Goal: Ask a question

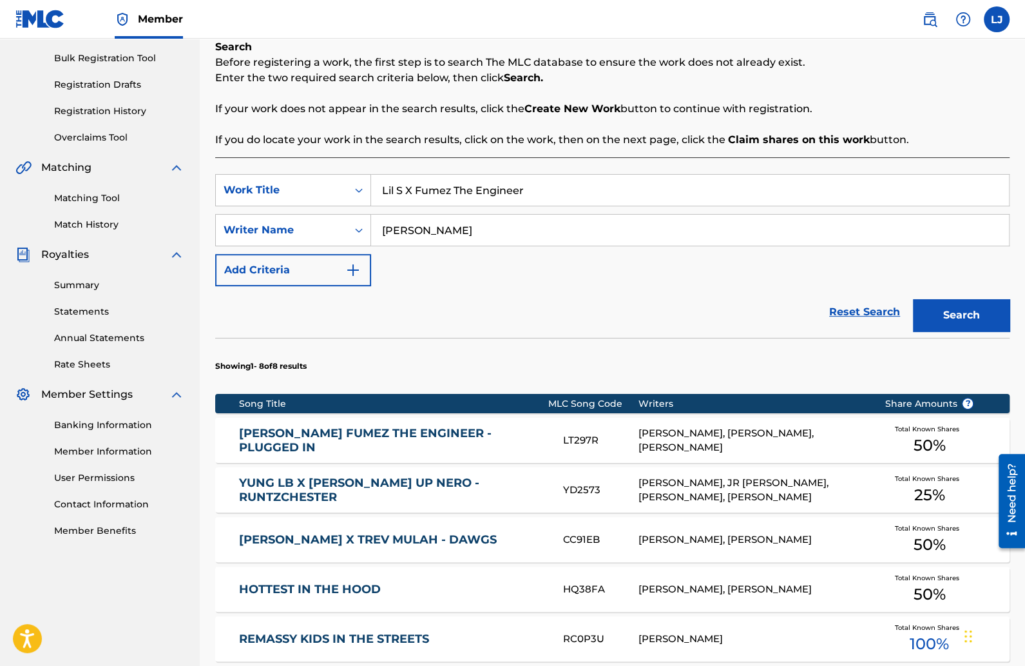
scroll to position [189, 0]
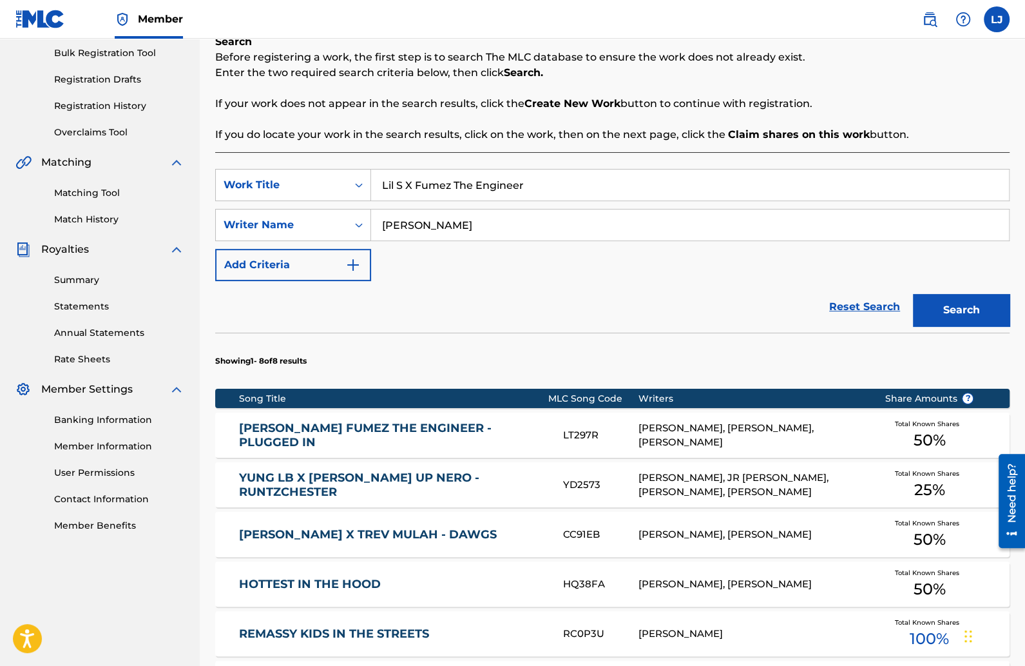
click at [395, 432] on link "LIL S X FUMEZ THE ENGINEER - PLUGGED IN" at bounding box center [392, 435] width 307 height 29
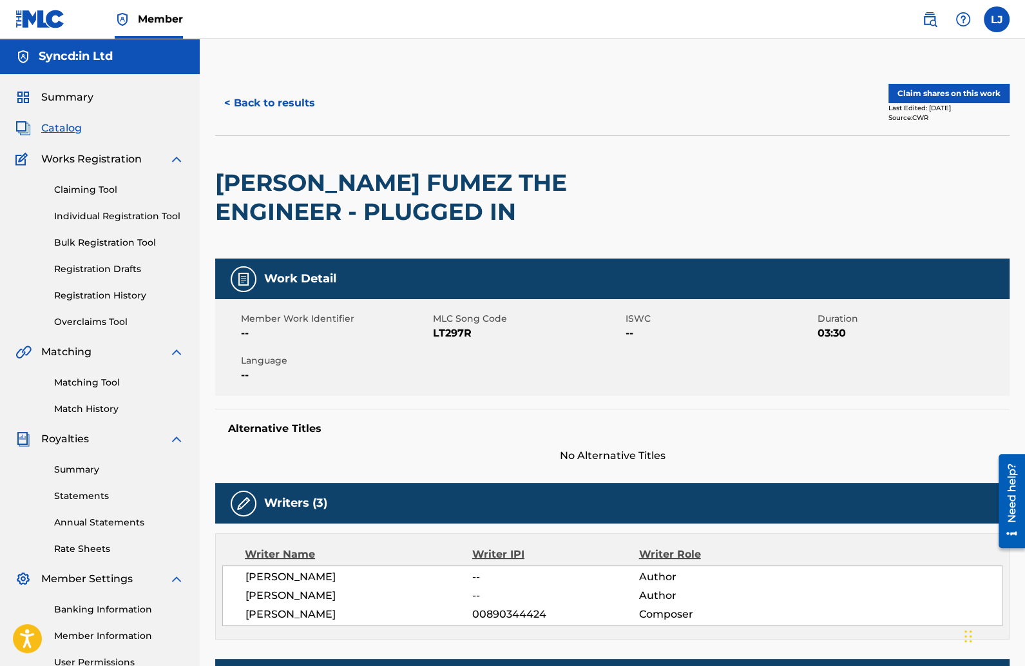
click at [903, 96] on button "Claim shares on this work" at bounding box center [949, 93] width 121 height 19
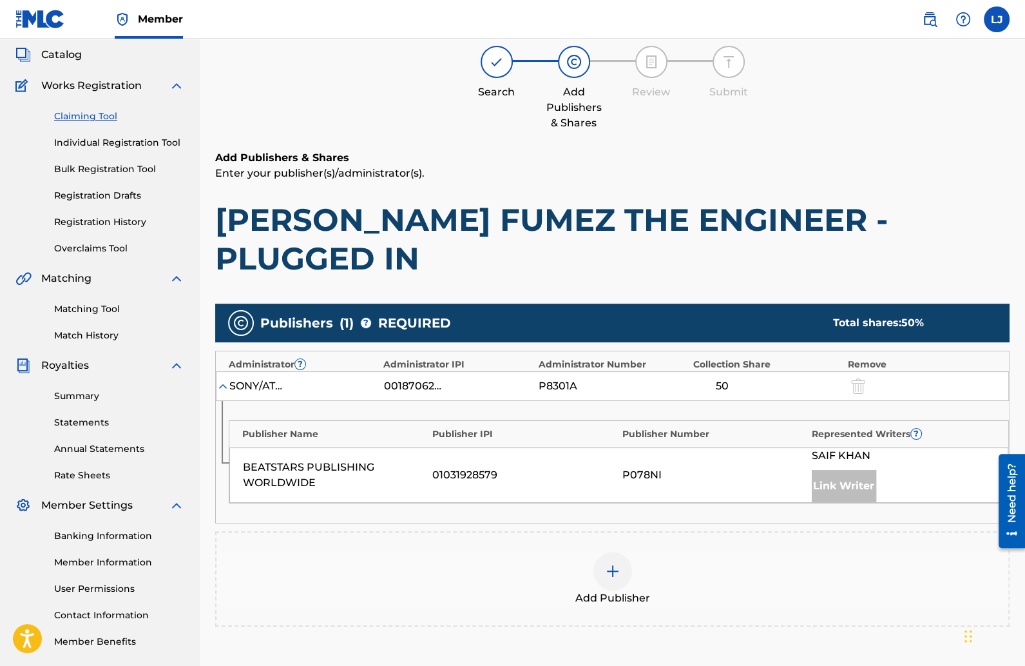
scroll to position [80, 0]
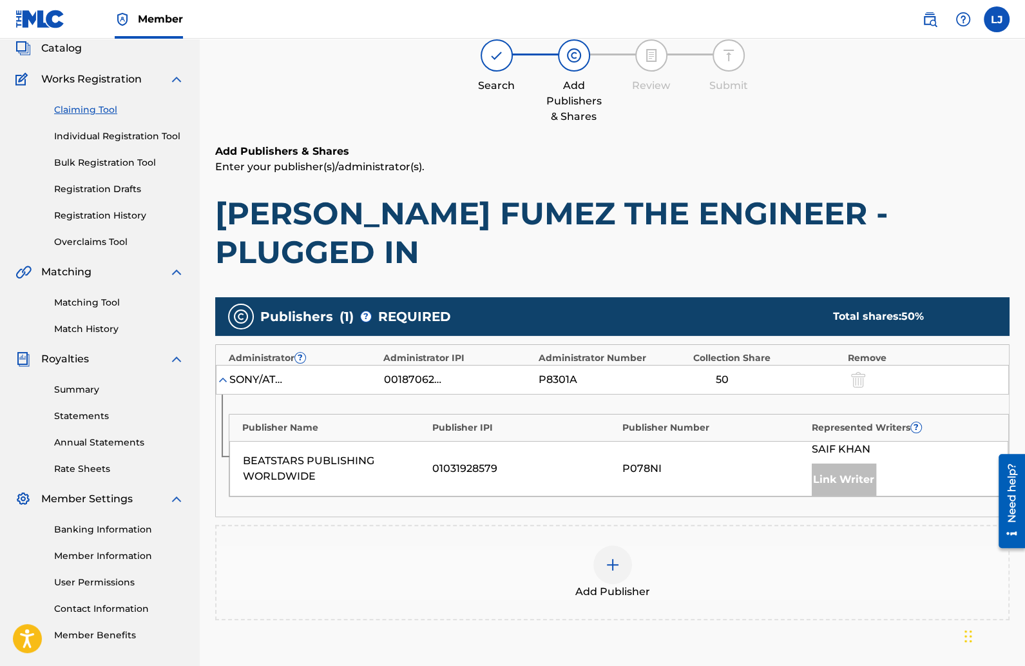
click at [612, 557] on img at bounding box center [612, 564] width 15 height 15
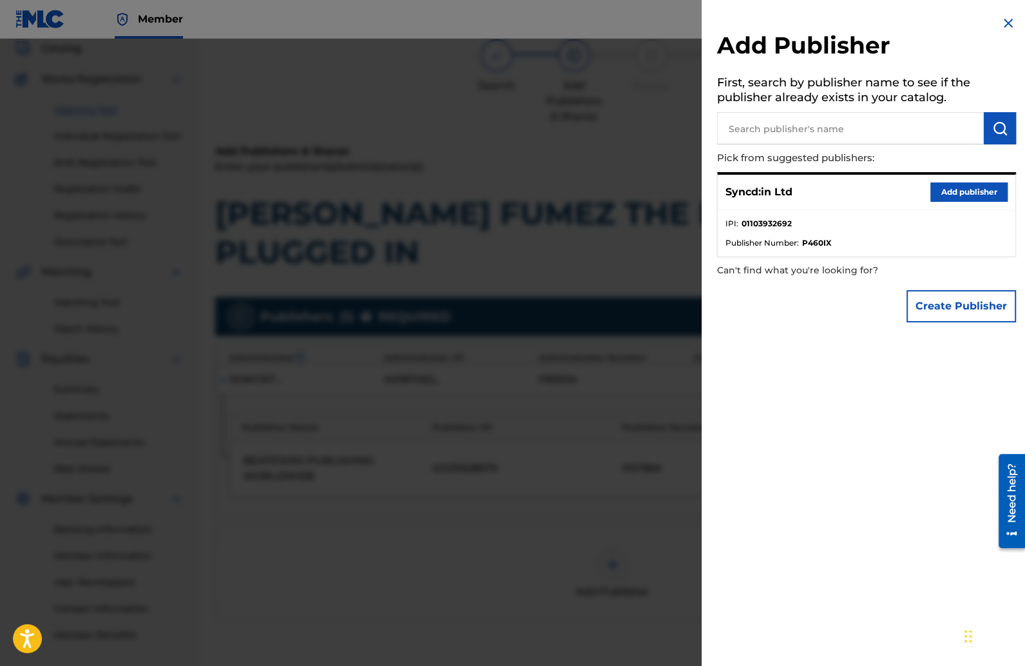
click at [966, 190] on button "Add publisher" at bounding box center [969, 191] width 77 height 19
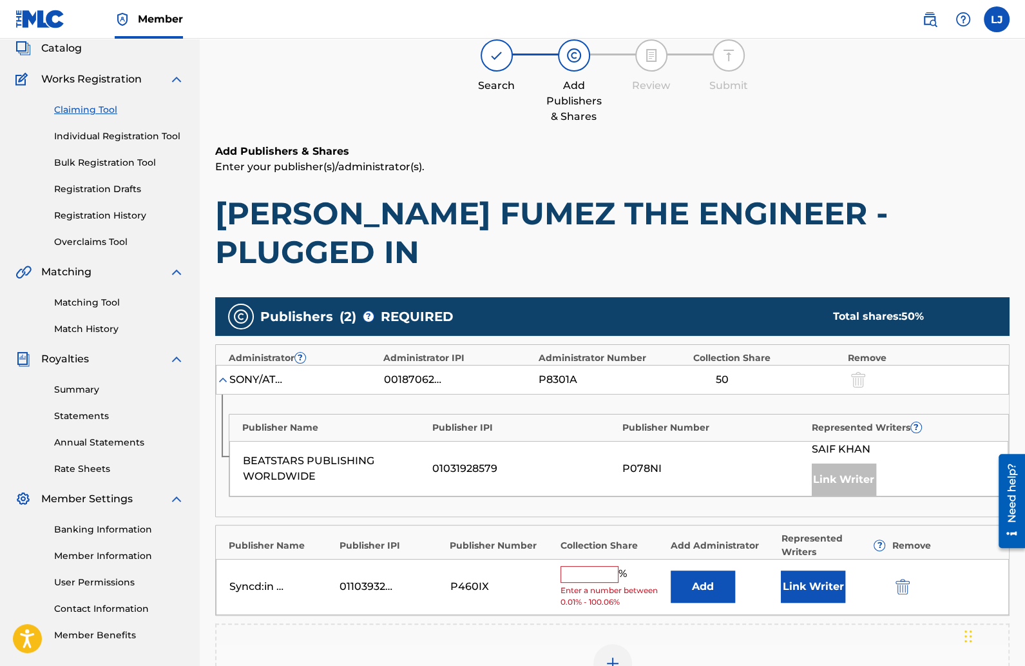
click at [813, 570] on button "Link Writer" at bounding box center [813, 586] width 64 height 32
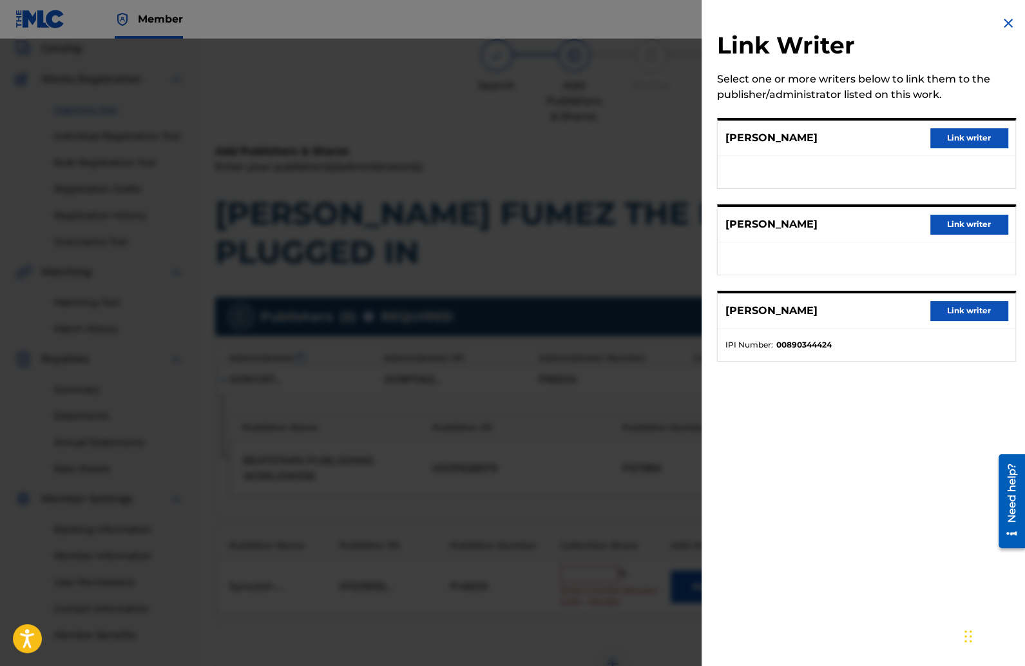
click at [656, 190] on div at bounding box center [512, 372] width 1025 height 666
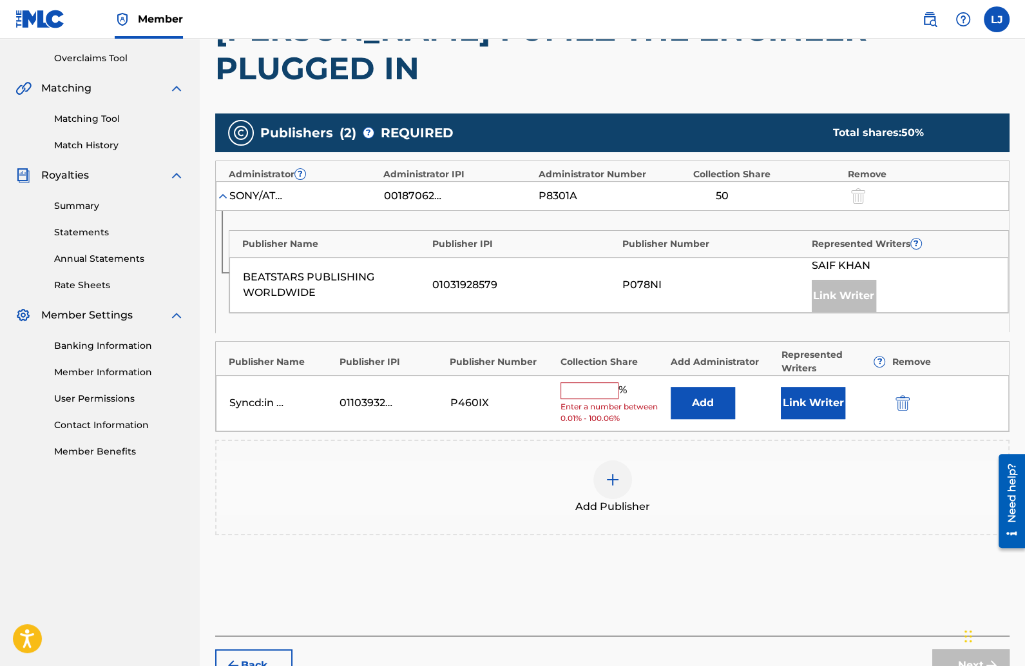
scroll to position [298, 0]
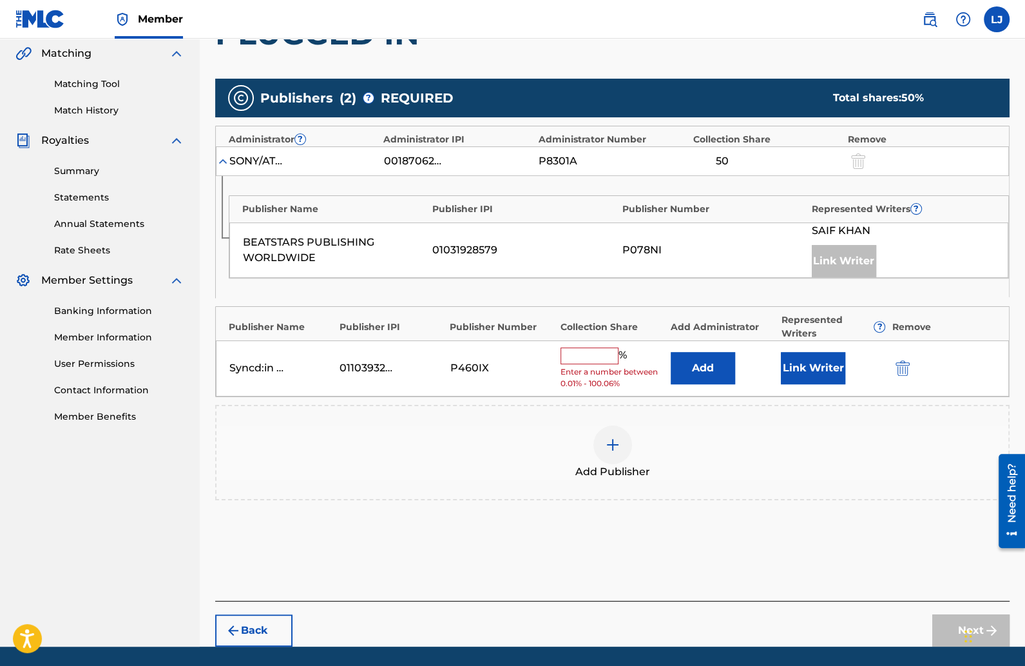
click at [762, 665] on link "Need Help?" at bounding box center [766, 678] width 45 height 12
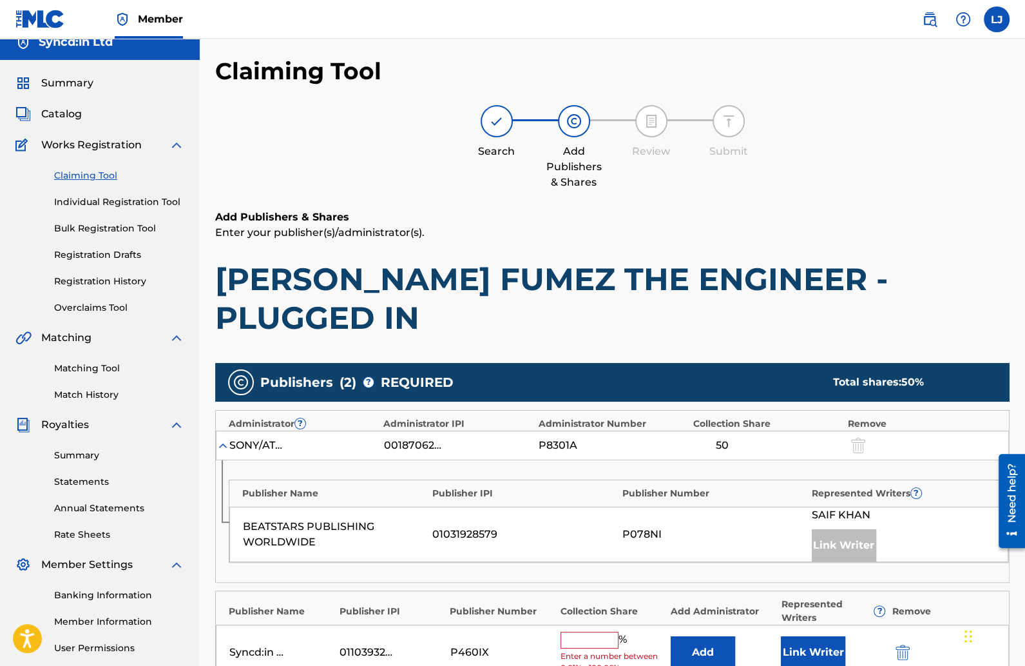
scroll to position [0, 0]
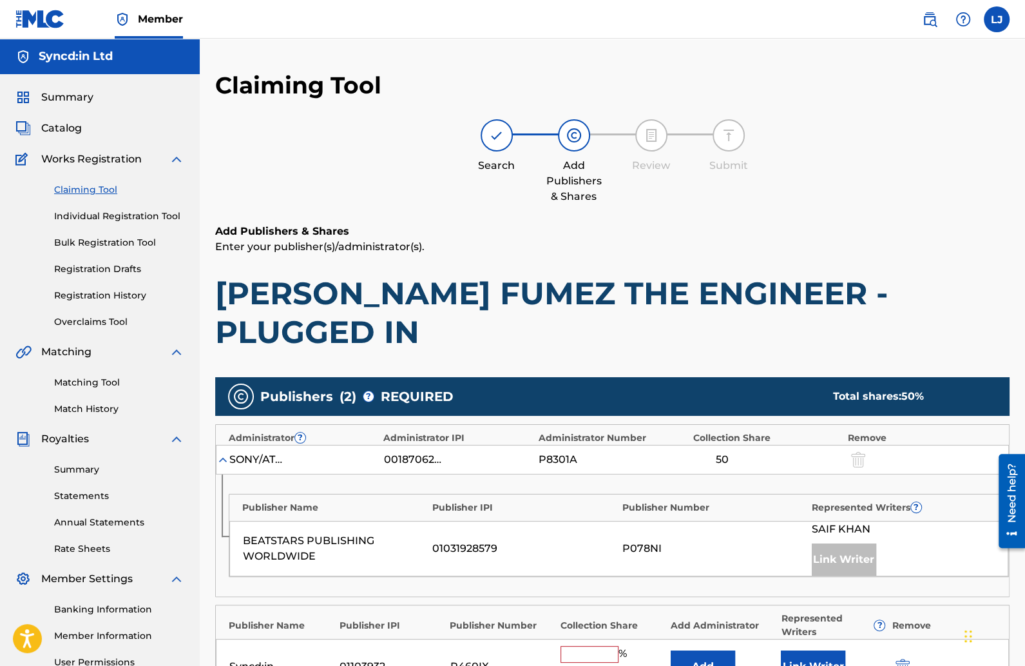
click at [423, 290] on h1 "LIL S X FUMEZ THE ENGINEER - PLUGGED IN" at bounding box center [612, 312] width 795 height 77
click at [295, 387] on span "Publishers" at bounding box center [296, 396] width 73 height 19
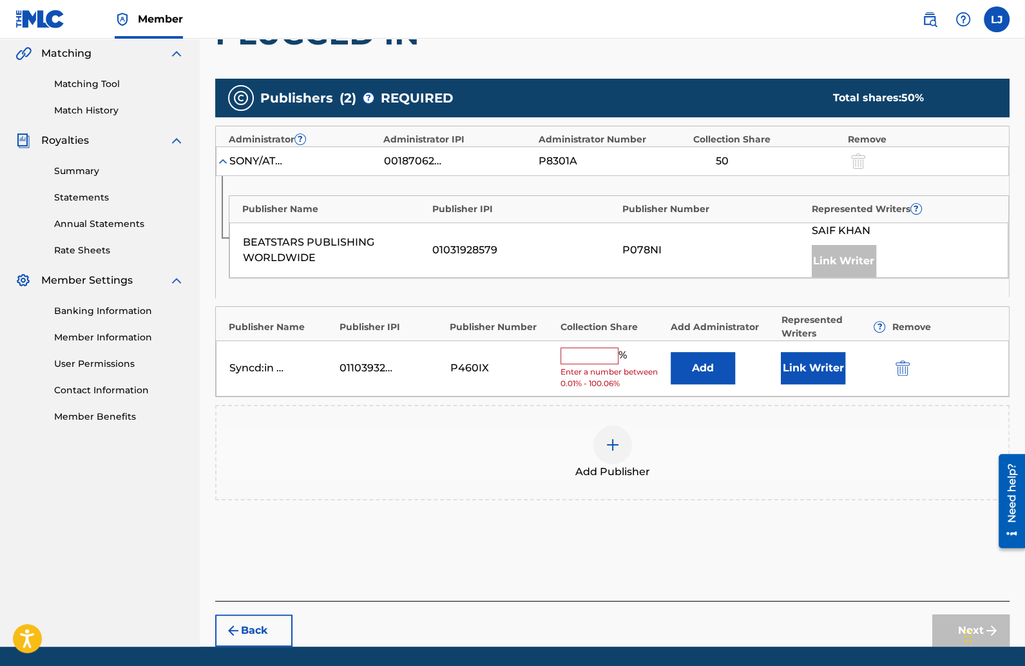
click at [909, 360] on img "submit" at bounding box center [903, 367] width 14 height 15
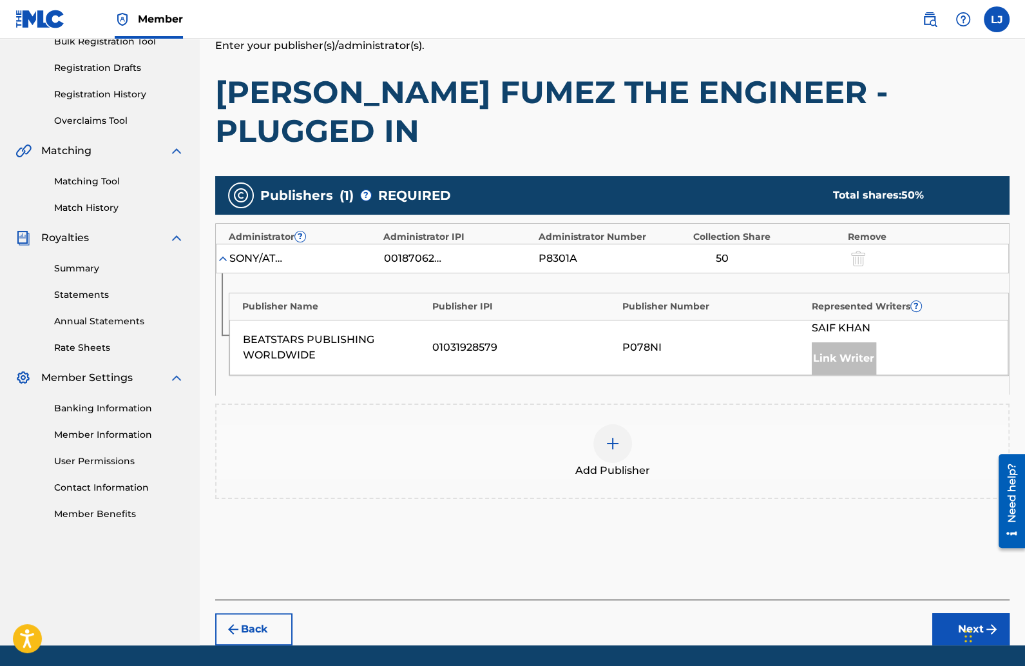
click at [952, 613] on button "Next" at bounding box center [971, 629] width 77 height 32
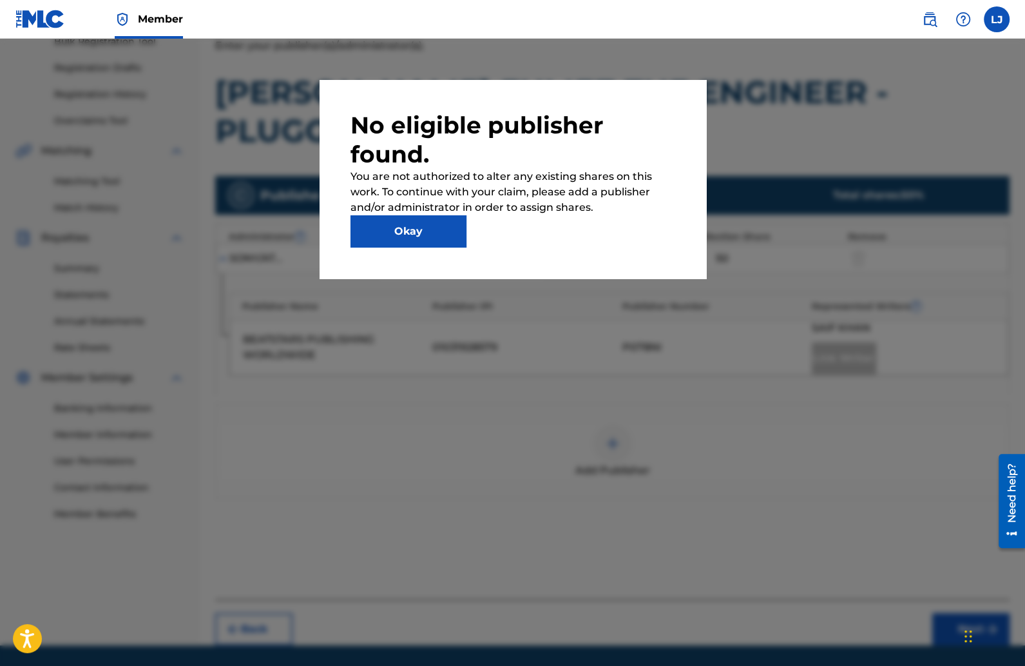
click at [442, 228] on button "Okay" at bounding box center [409, 231] width 116 height 32
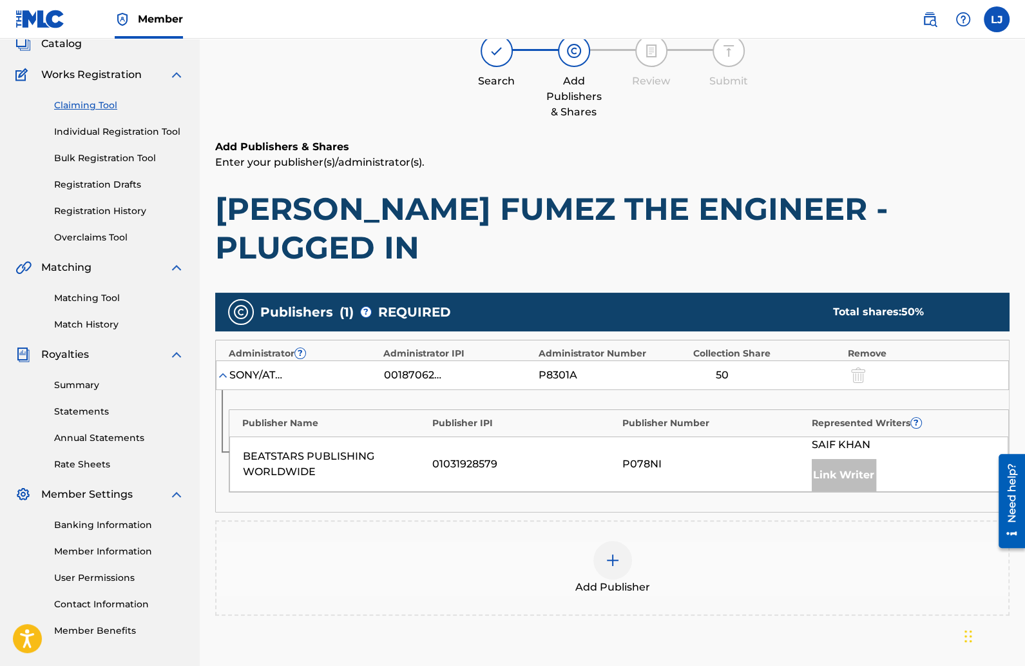
scroll to position [0, 0]
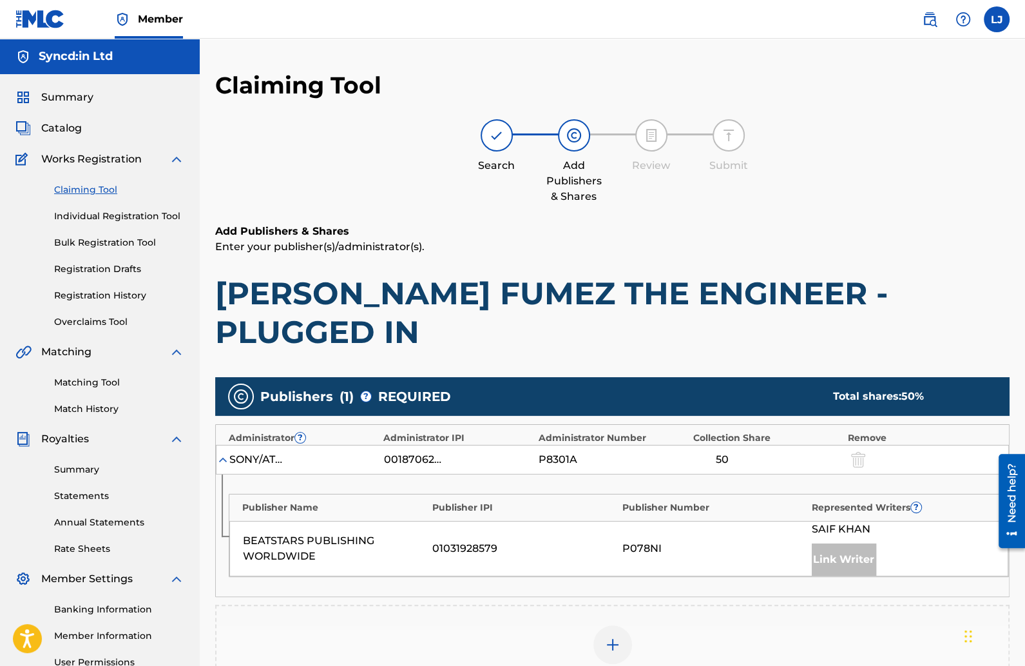
click at [132, 214] on link "Individual Registration Tool" at bounding box center [119, 216] width 130 height 14
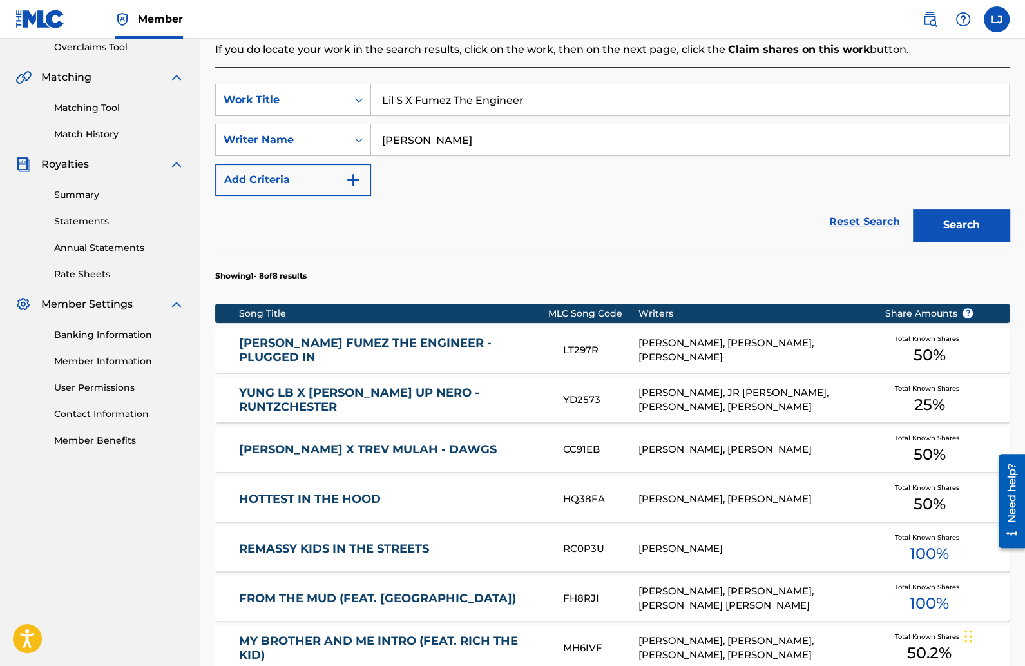
scroll to position [298, 0]
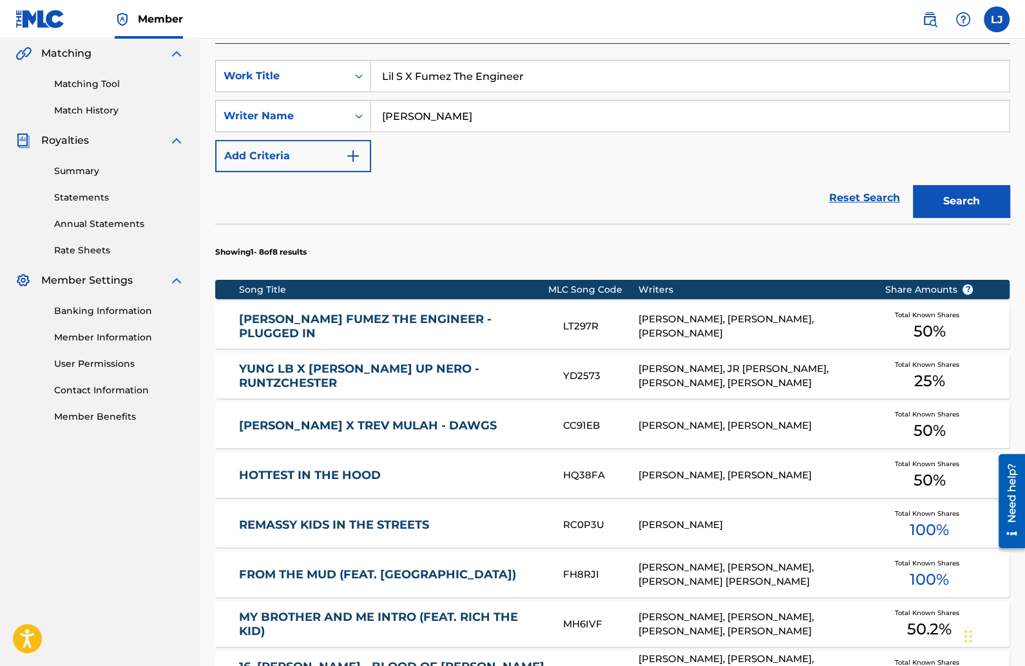
click at [424, 321] on link "LIL S X FUMEZ THE ENGINEER - PLUGGED IN" at bounding box center [392, 326] width 307 height 29
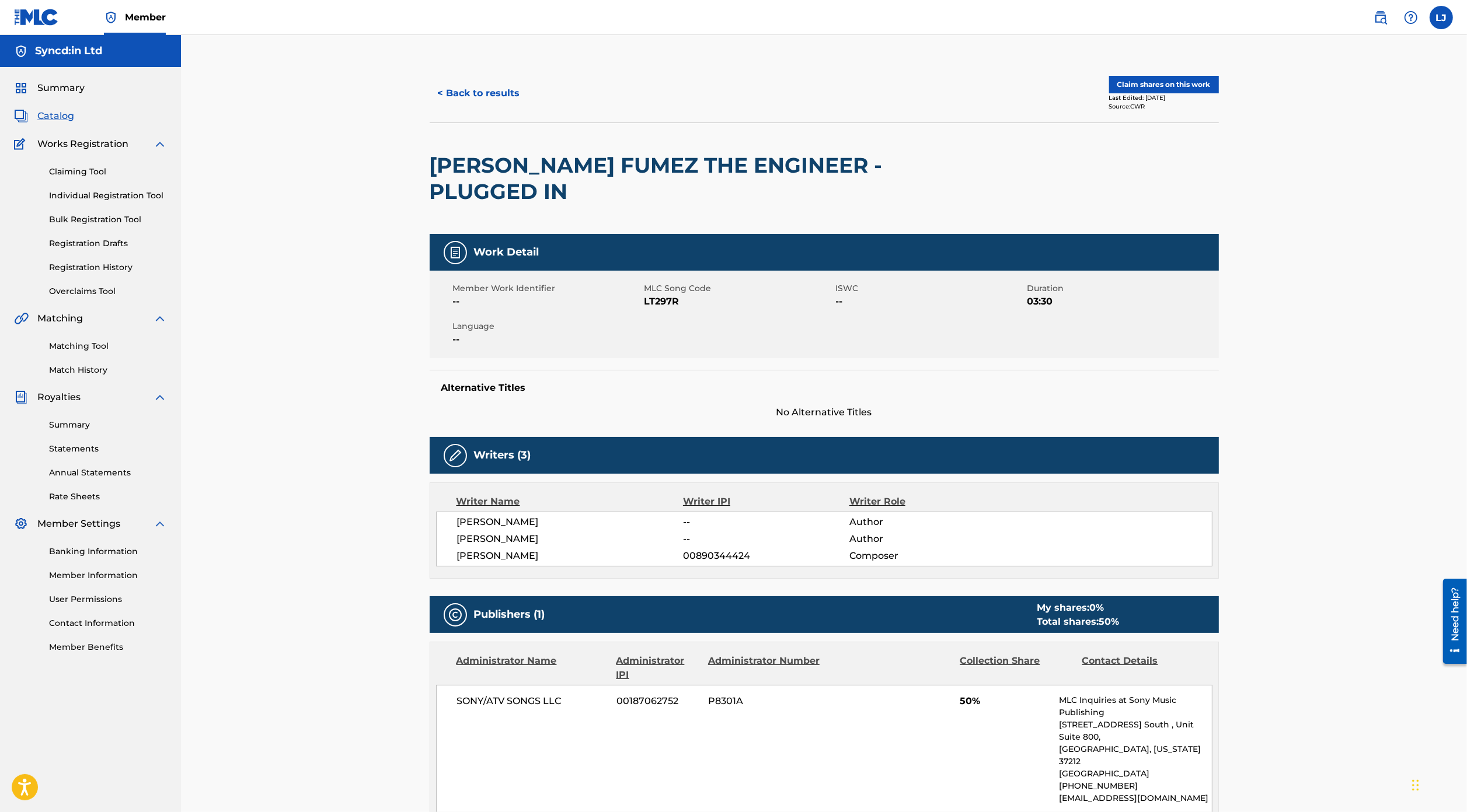
click at [928, 22] on img at bounding box center [1410, 17] width 14 height 14
click at [928, 62] on link "Contact us" at bounding box center [1411, 75] width 100 height 28
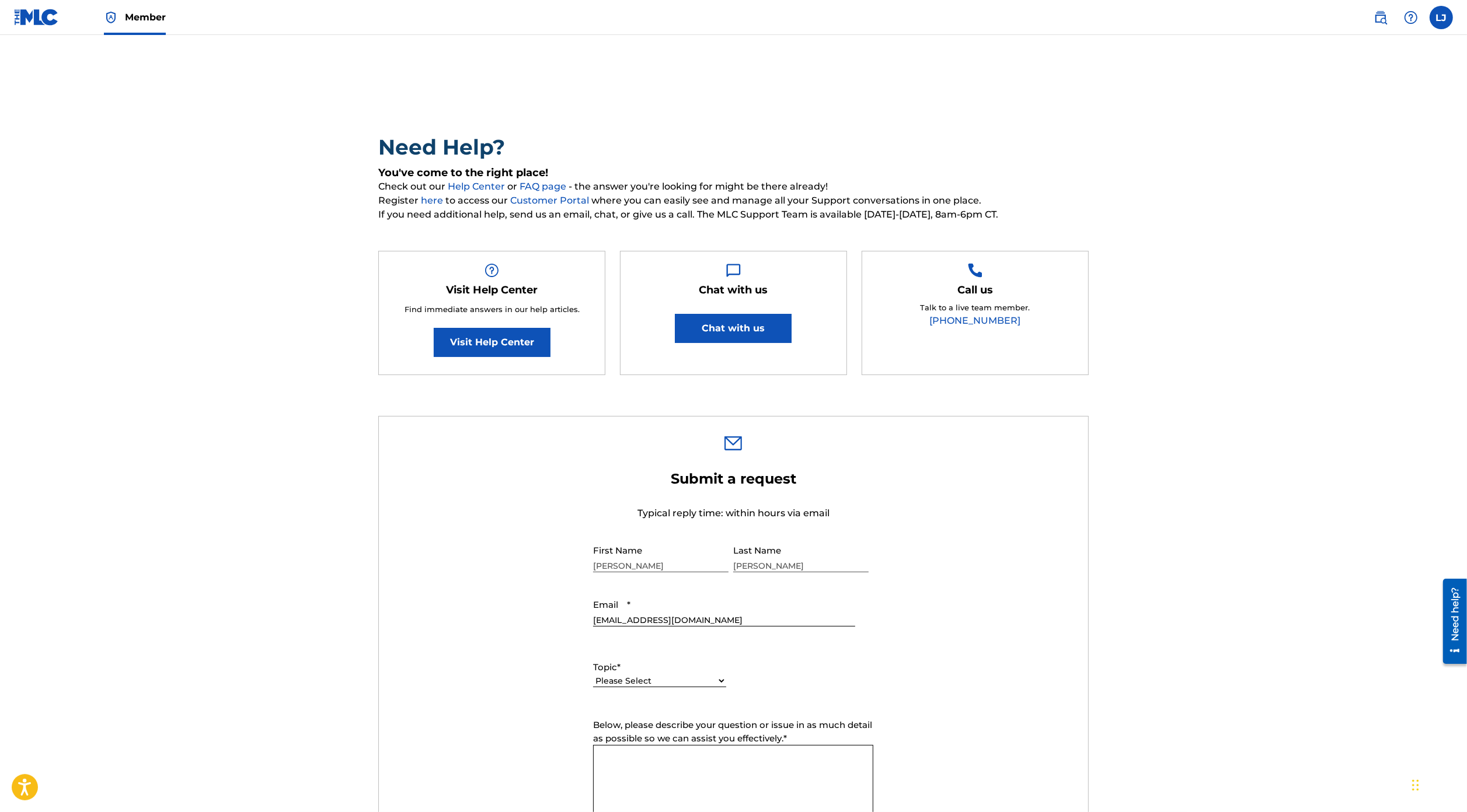
click at [518, 344] on link "Visit Help Center" at bounding box center [492, 342] width 117 height 29
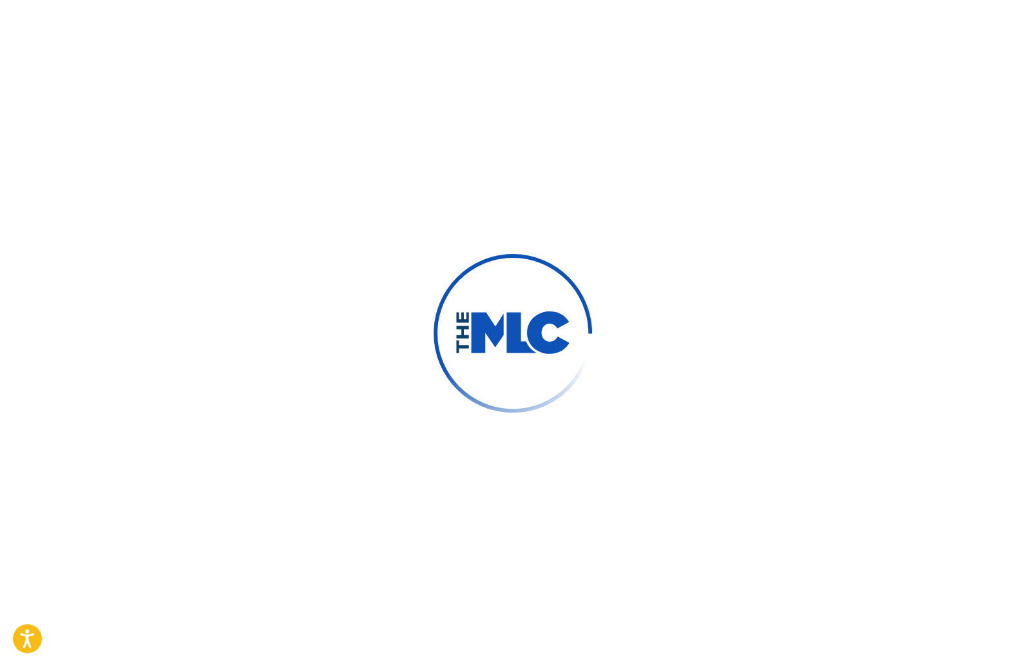
type input "[PERSON_NAME]"
type input "[EMAIL_ADDRESS][DOMAIN_NAME]"
click at [762, 636] on div at bounding box center [512, 333] width 1025 height 666
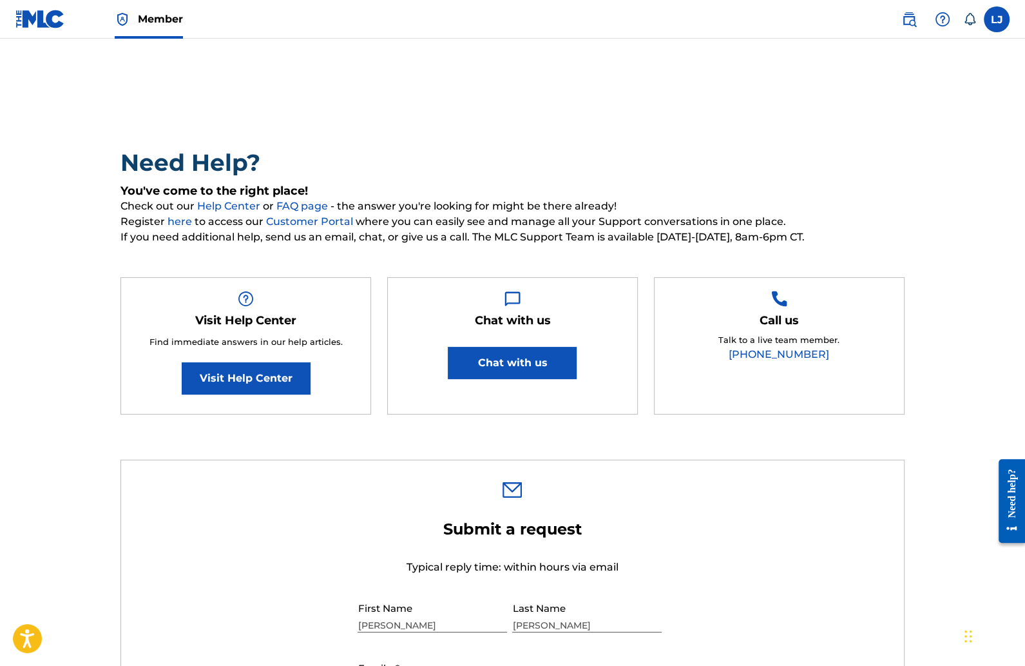
click at [480, 359] on button "Chat with us" at bounding box center [512, 363] width 129 height 32
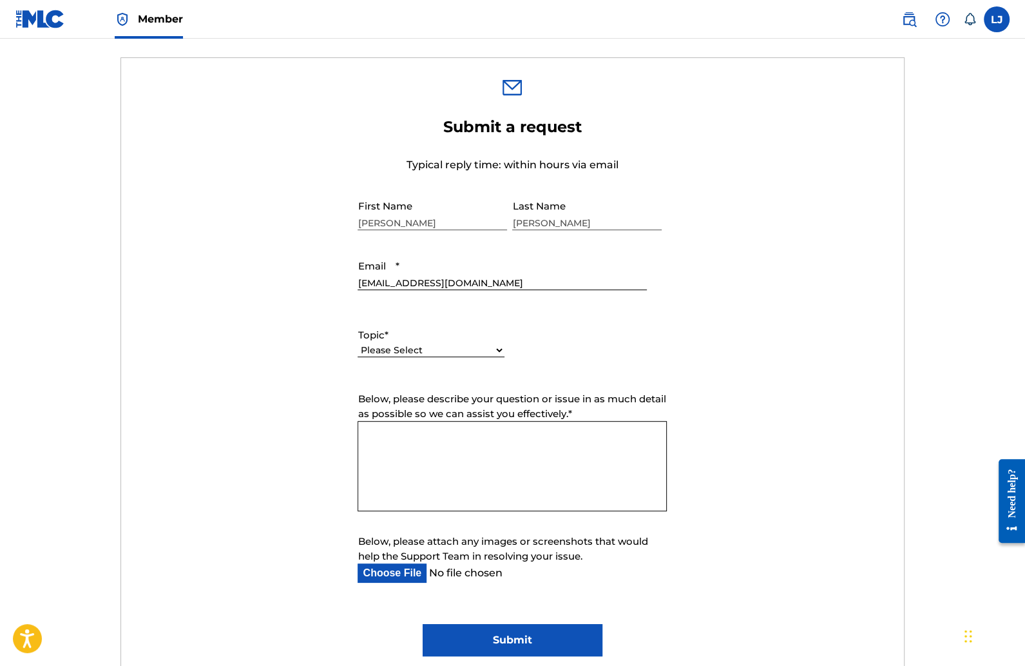
scroll to position [395, 0]
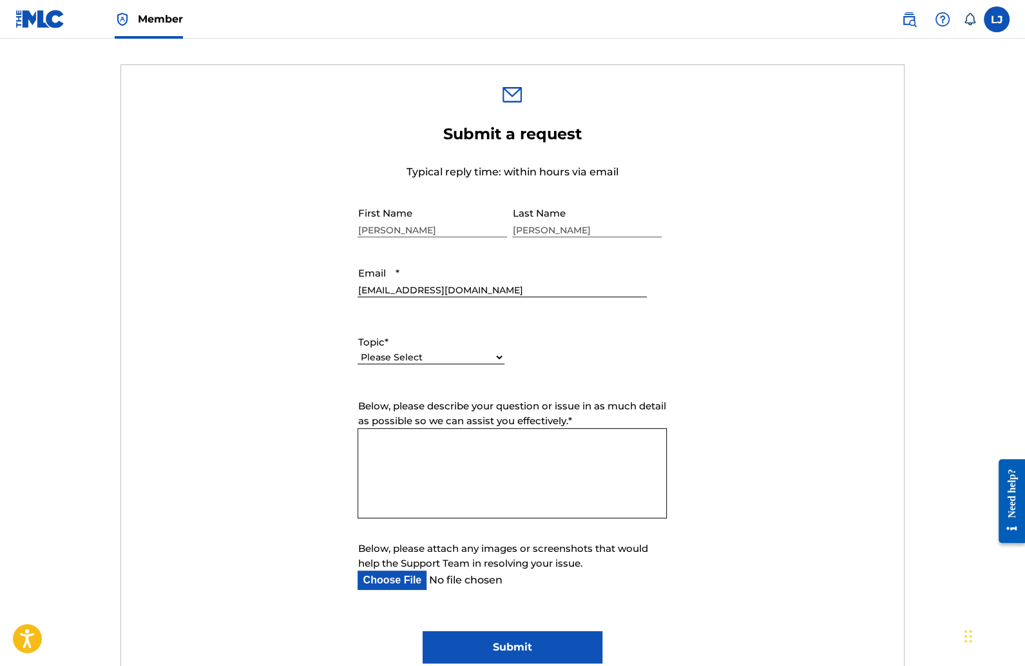
click at [479, 354] on select "Please Select I need help with my account I need help with managing my catalog …" at bounding box center [431, 358] width 147 height 14
click at [406, 338] on select "Please Select I need help with my account I need help with managing my catalog …" at bounding box center [431, 343] width 147 height 14
